Goal: Information Seeking & Learning: Learn about a topic

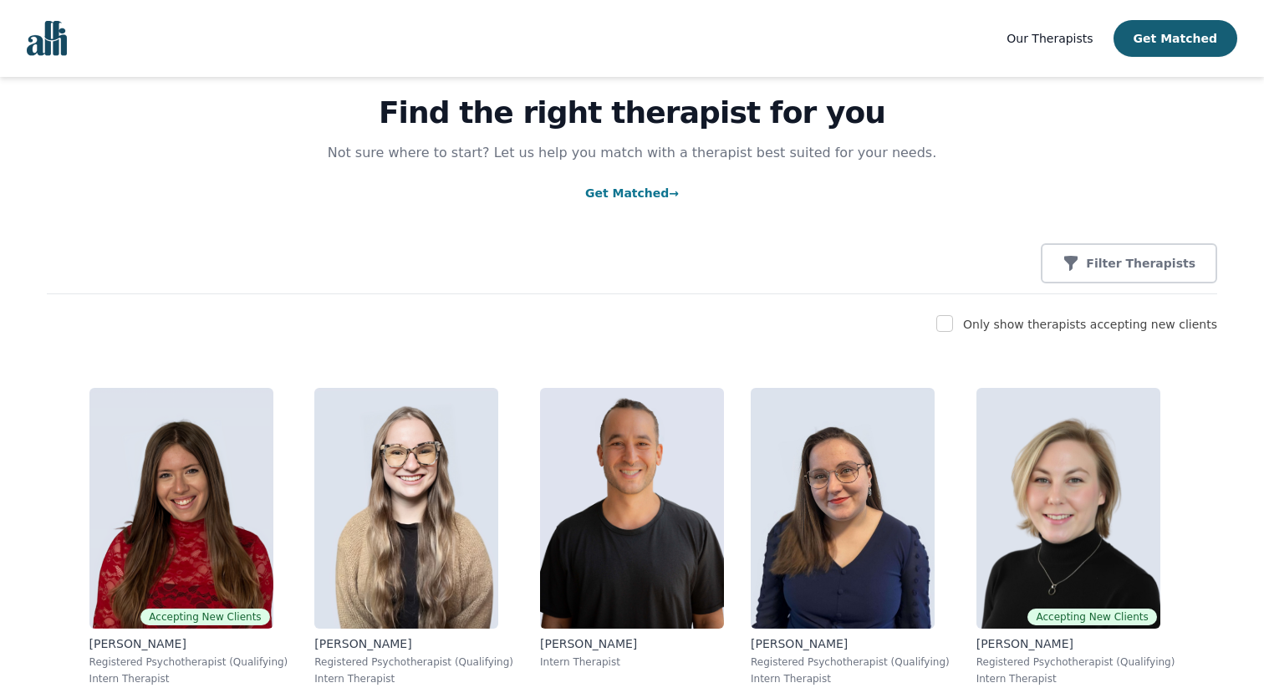
scroll to position [68, 0]
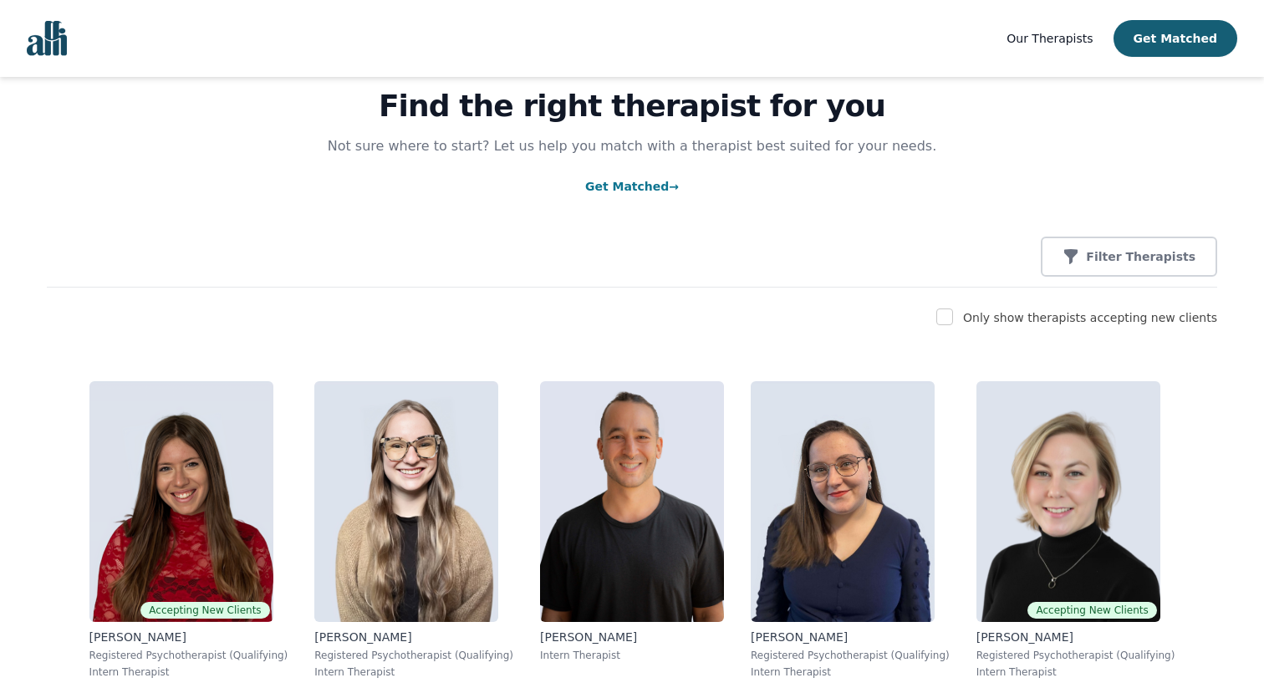
click at [77, 64] on nav "Our Therapists Get Matched" at bounding box center [632, 38] width 1264 height 77
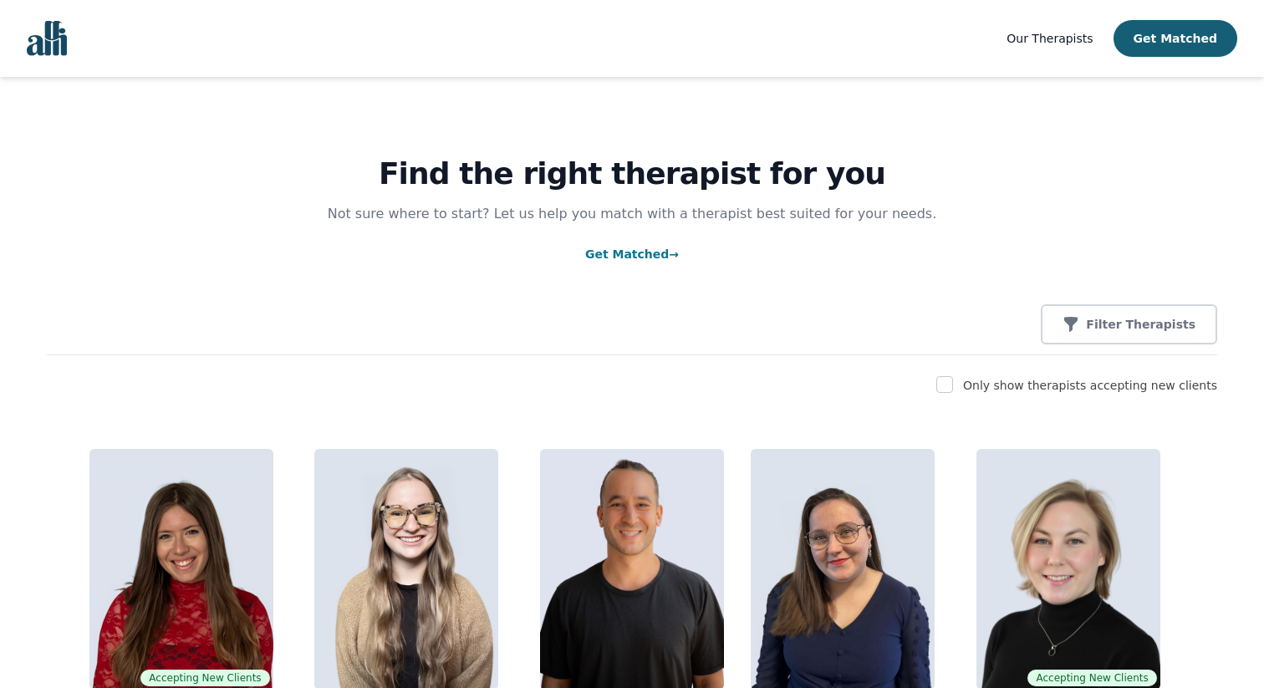
scroll to position [2957, 0]
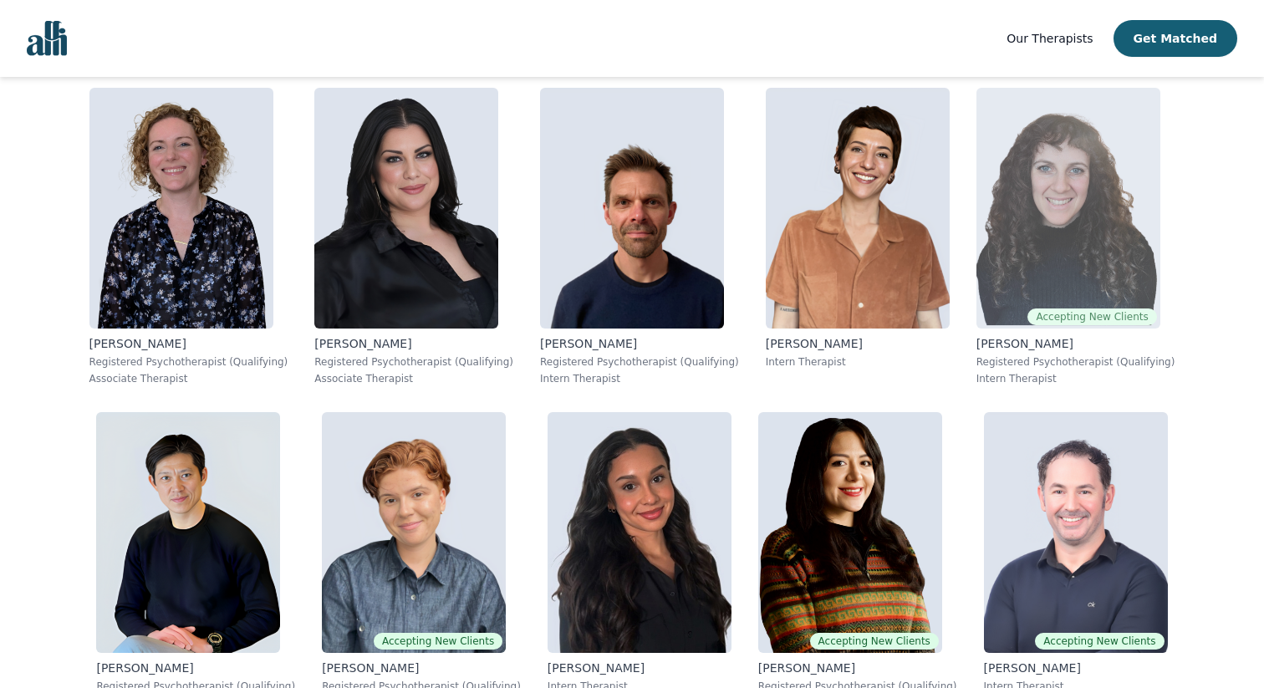
click at [632, 249] on img at bounding box center [1069, 208] width 184 height 241
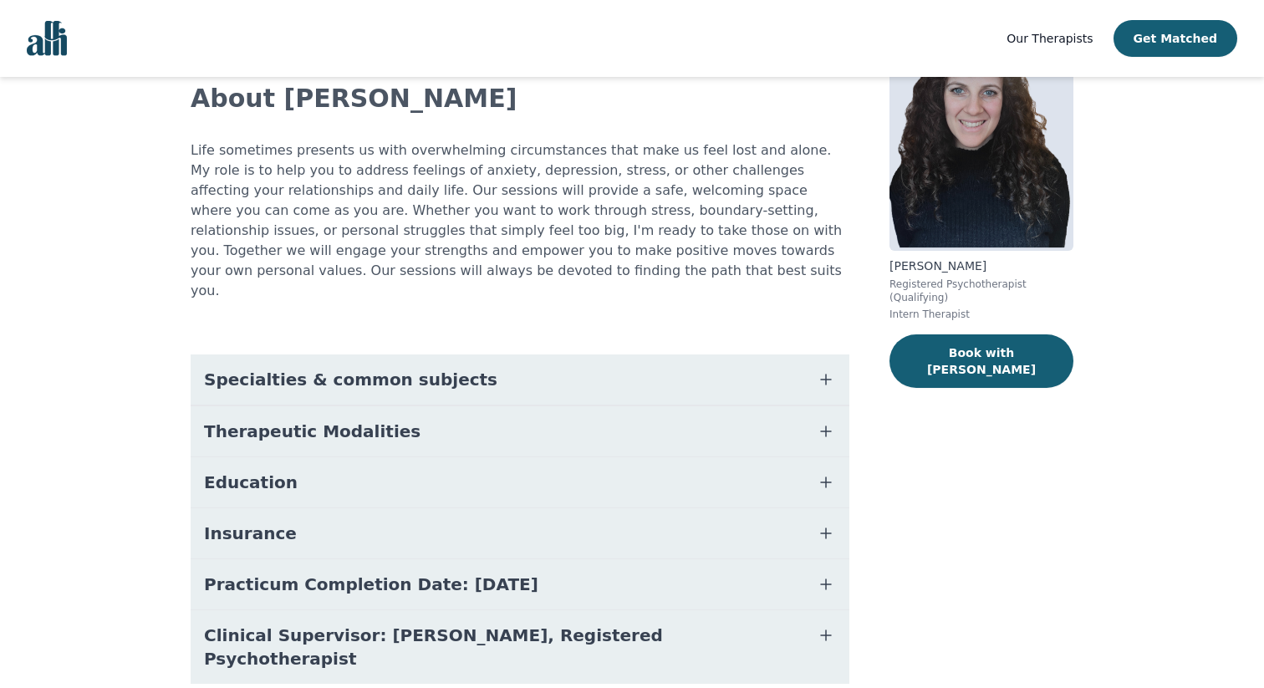
scroll to position [110, 0]
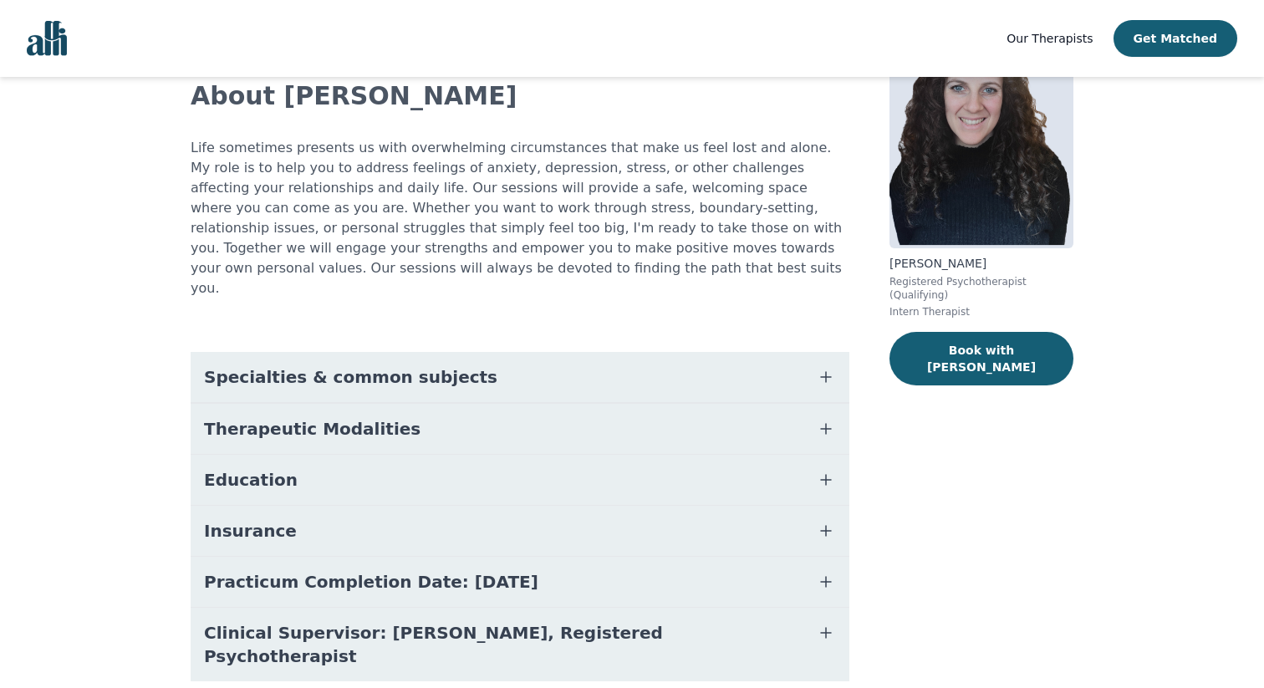
click at [632, 610] on button "Clinical Supervisor: [PERSON_NAME], Registered Psychotherapist" at bounding box center [520, 645] width 659 height 74
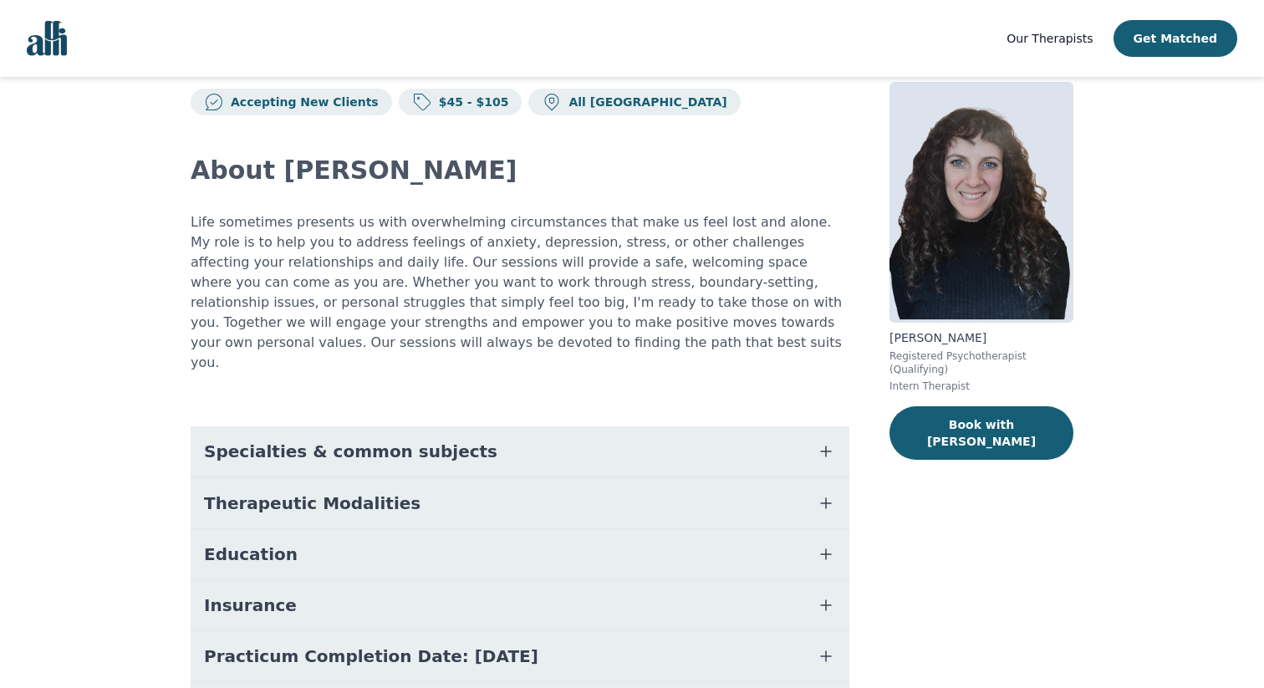
scroll to position [31, 0]
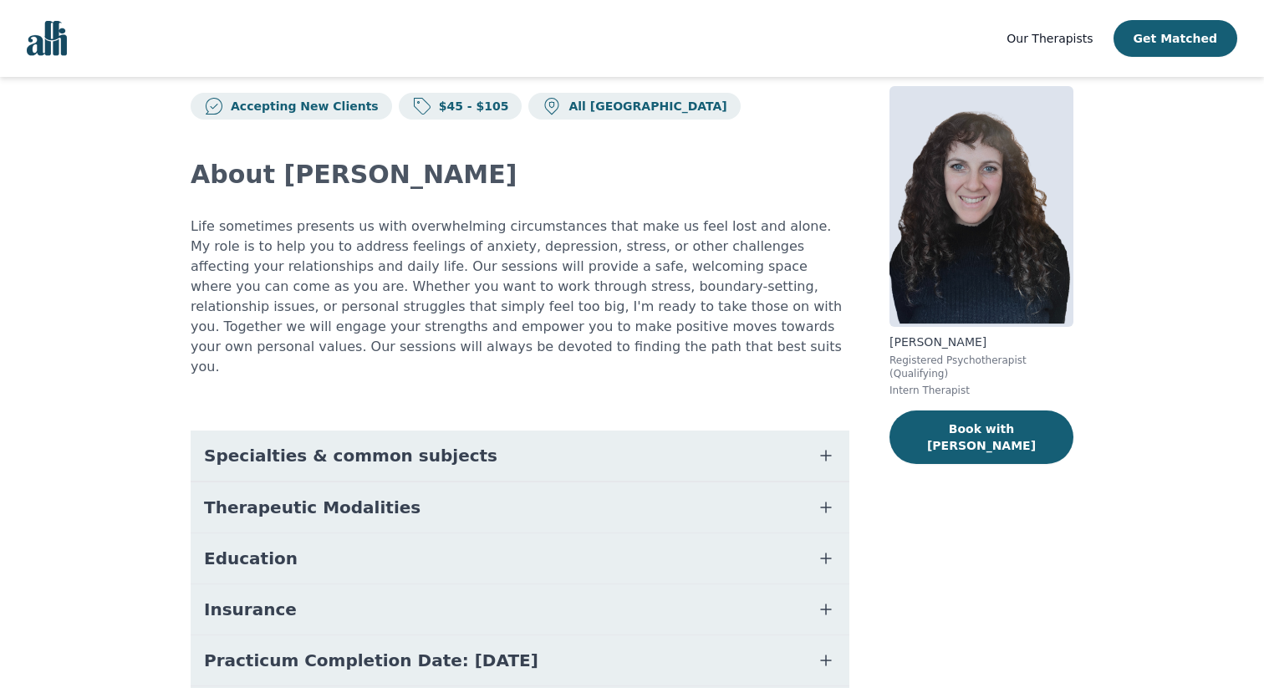
click at [632, 444] on button "Specialties & common subjects" at bounding box center [520, 456] width 659 height 50
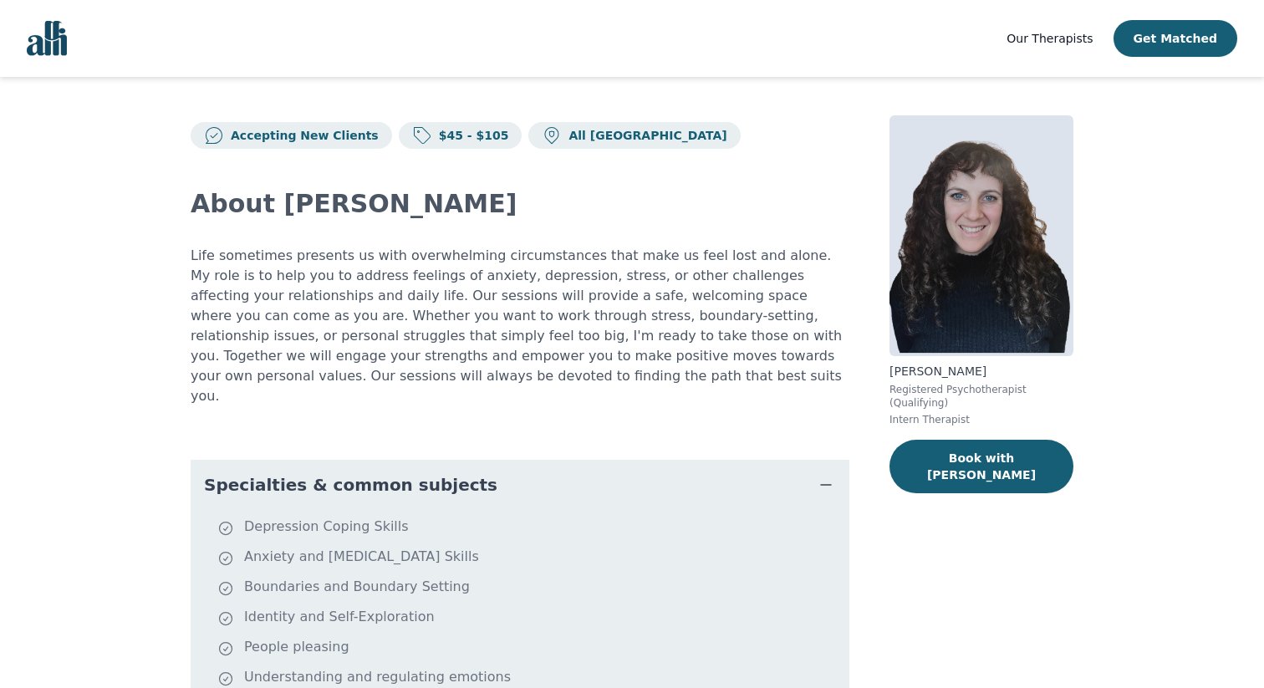
scroll to position [0, 0]
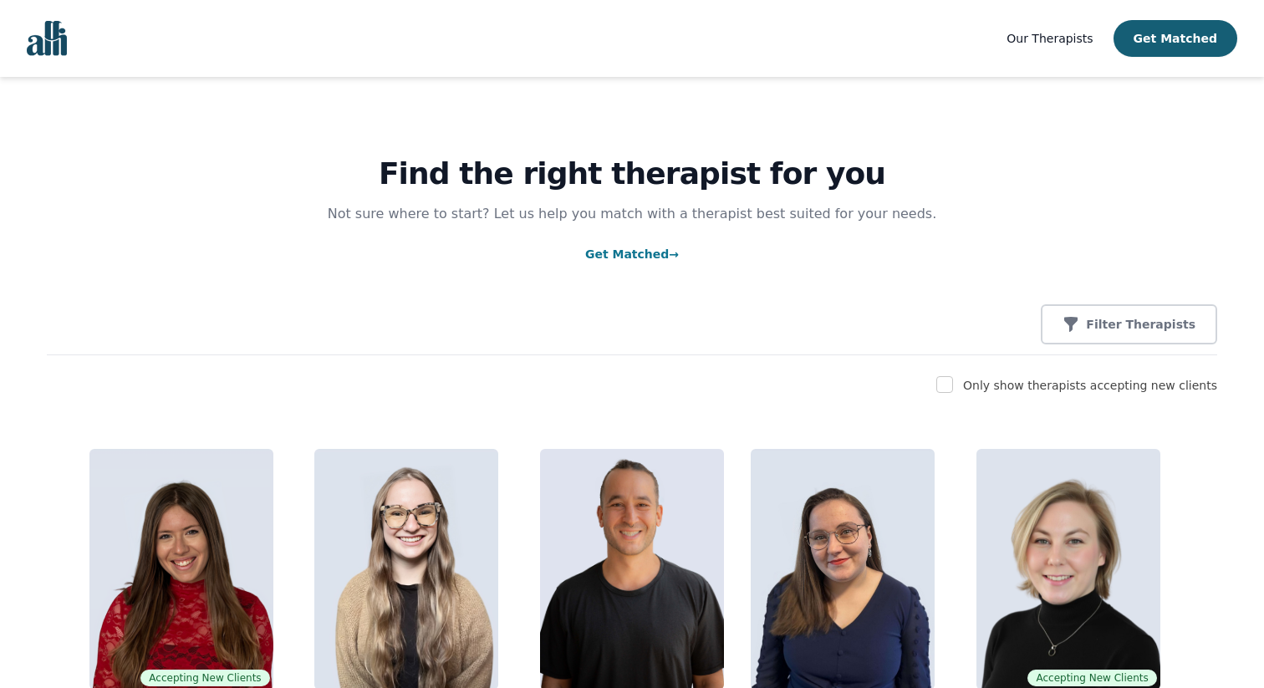
click at [632, 231] on div "Find the right therapist for you Not sure where to start? Let us help you match…" at bounding box center [632, 216] width 1171 height 278
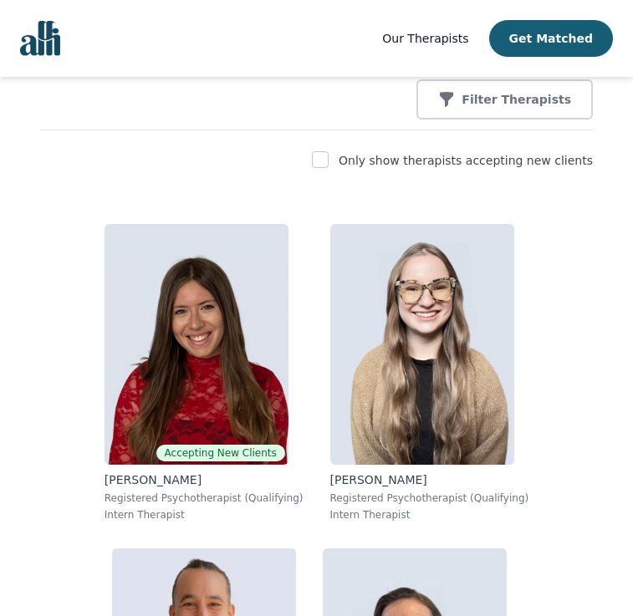
scroll to position [372, 0]
